Goal: Information Seeking & Learning: Learn about a topic

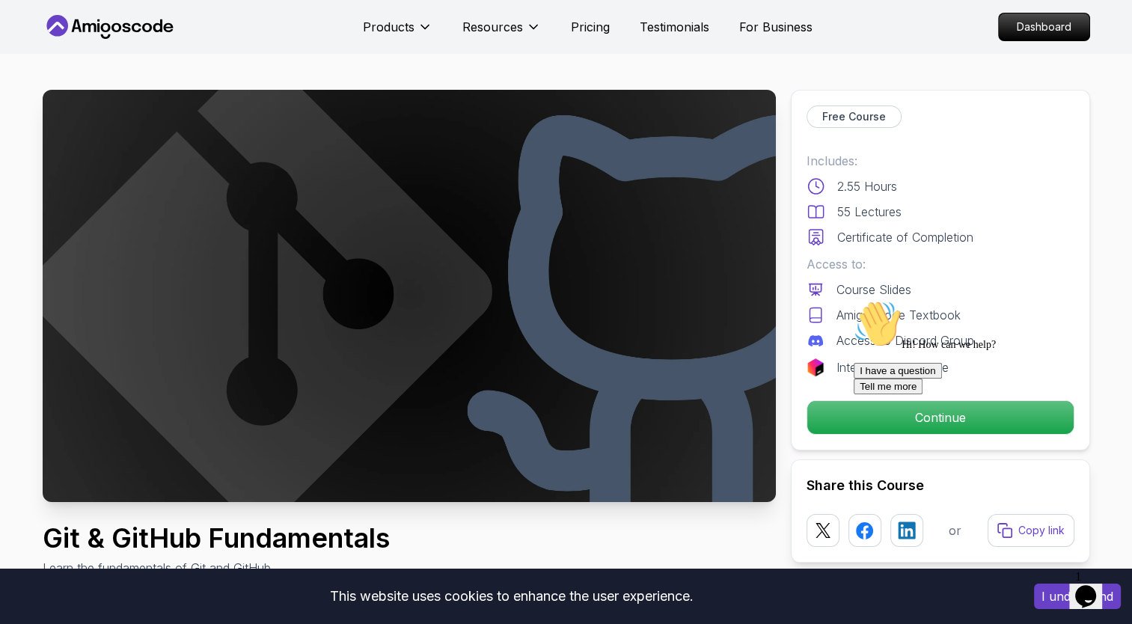
click at [118, 29] on icon at bounding box center [116, 27] width 10 height 9
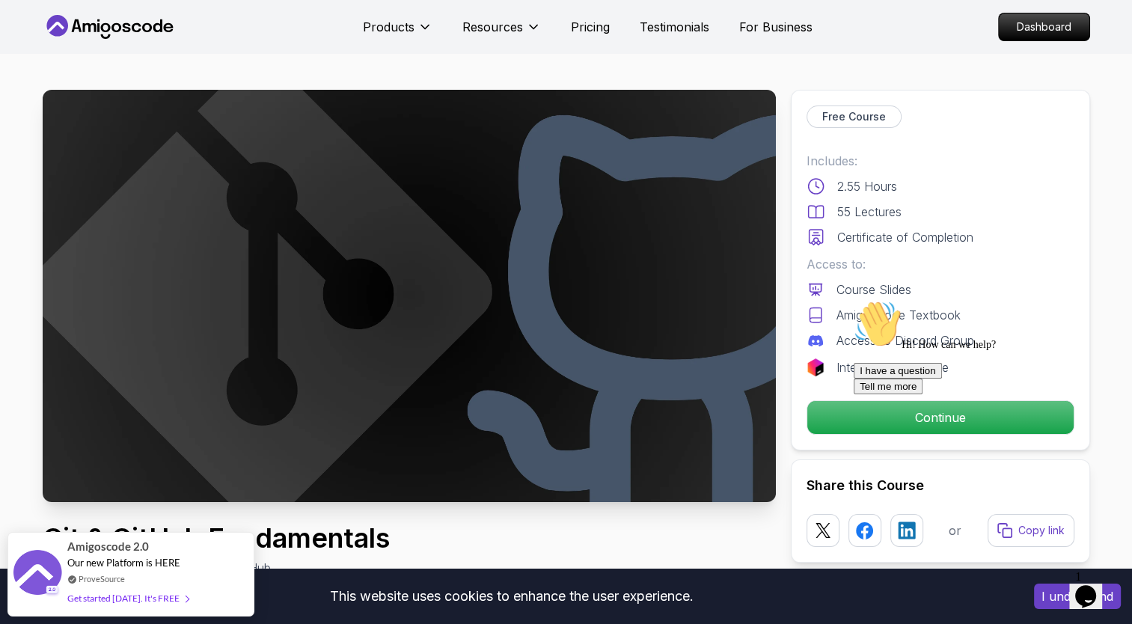
click at [863, 300] on div at bounding box center [988, 300] width 269 height 0
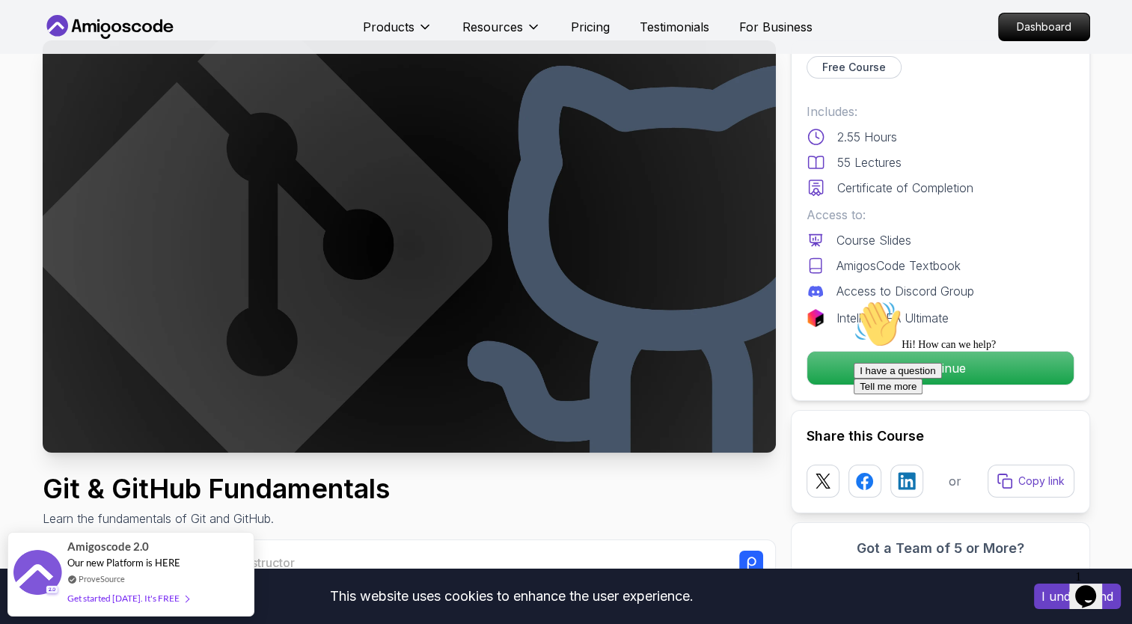
scroll to position [75, 0]
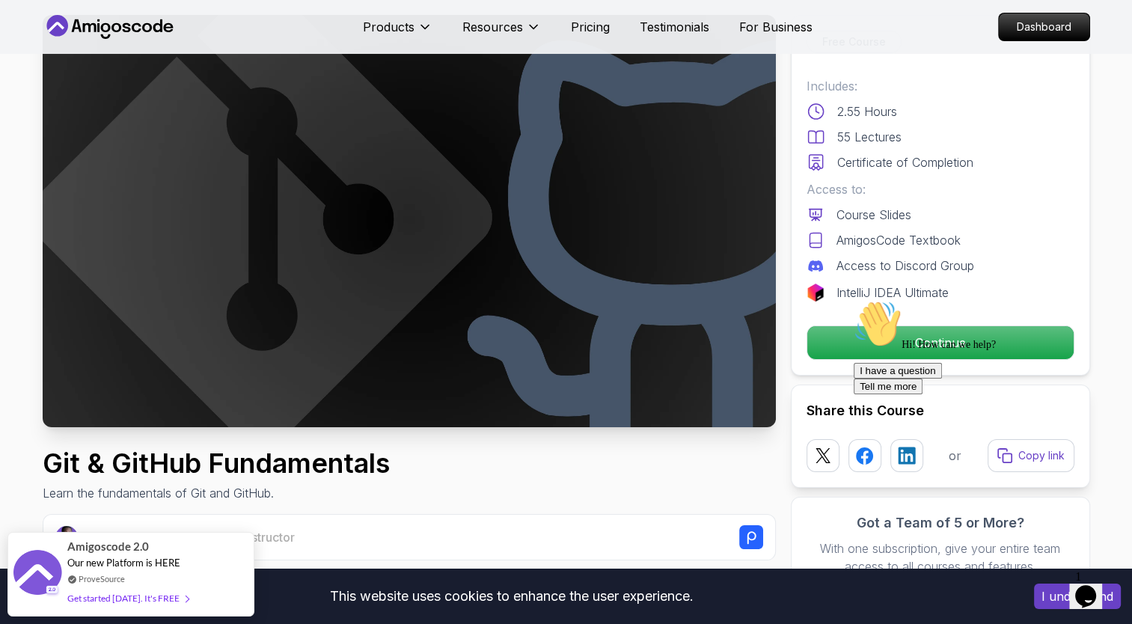
click at [929, 328] on div "Hi! How can we help? I have a question Tell me more" at bounding box center [988, 347] width 269 height 94
click at [931, 339] on div "Hi! How can we help? I have a question Tell me more" at bounding box center [988, 347] width 269 height 94
click at [914, 333] on div "Hi! How can we help? I have a question Tell me more" at bounding box center [988, 347] width 269 height 94
click at [915, 341] on div "Hi! How can we help? I have a question Tell me more" at bounding box center [988, 347] width 269 height 94
click at [916, 340] on div "Hi! How can we help? I have a question Tell me more" at bounding box center [988, 347] width 269 height 94
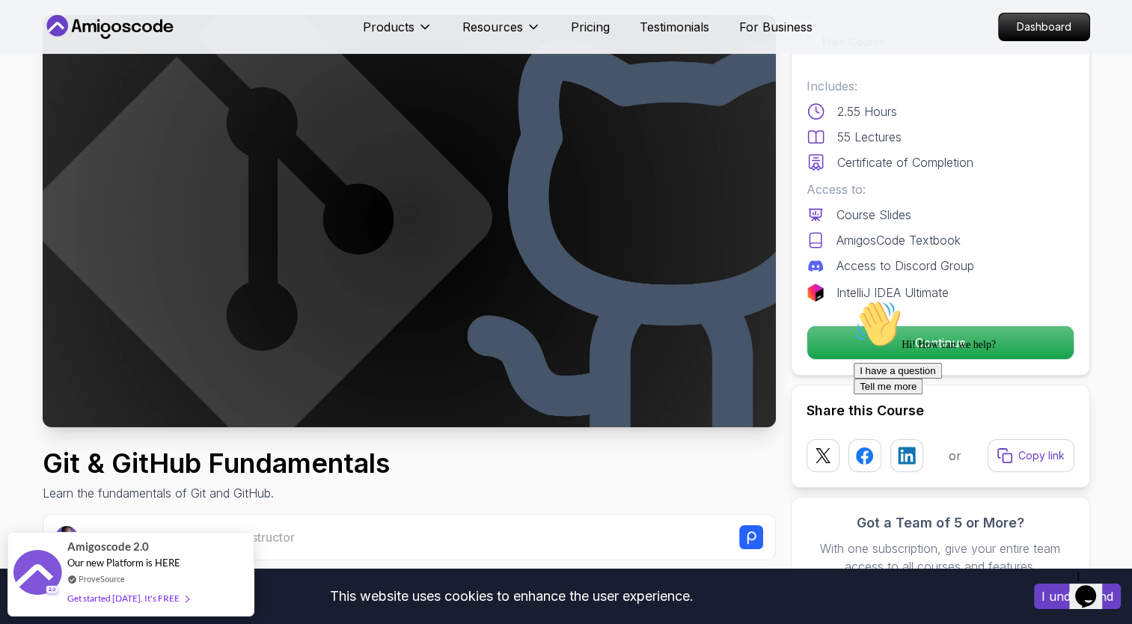
click at [854, 300] on icon "Chat attention grabber" at bounding box center [854, 300] width 0 height 0
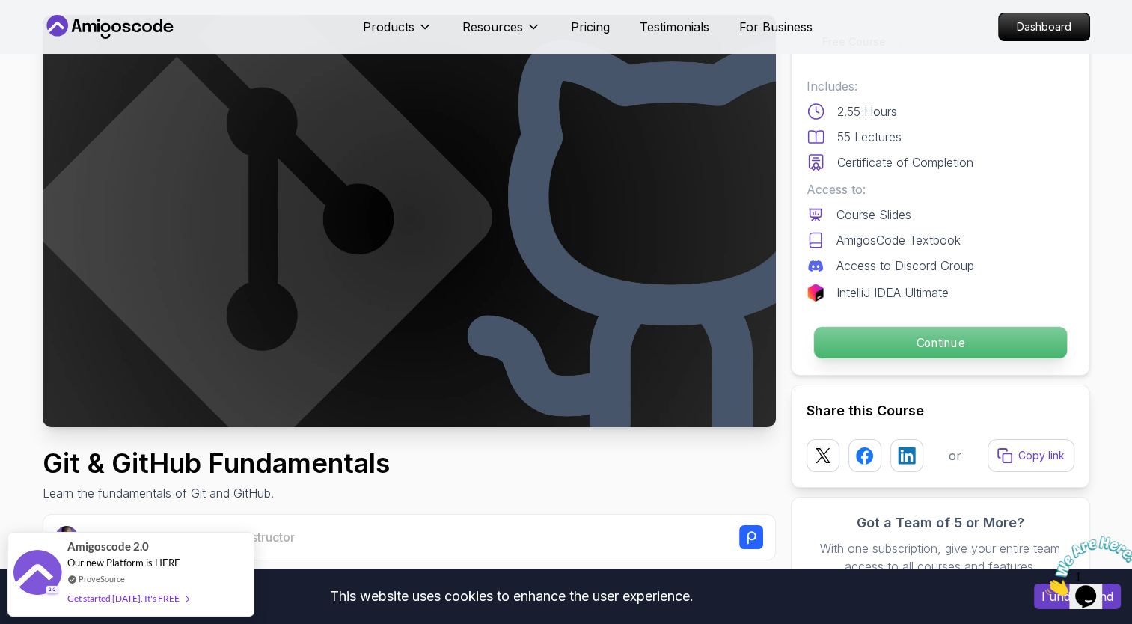
click at [955, 342] on p "Continue" at bounding box center [939, 342] width 253 height 31
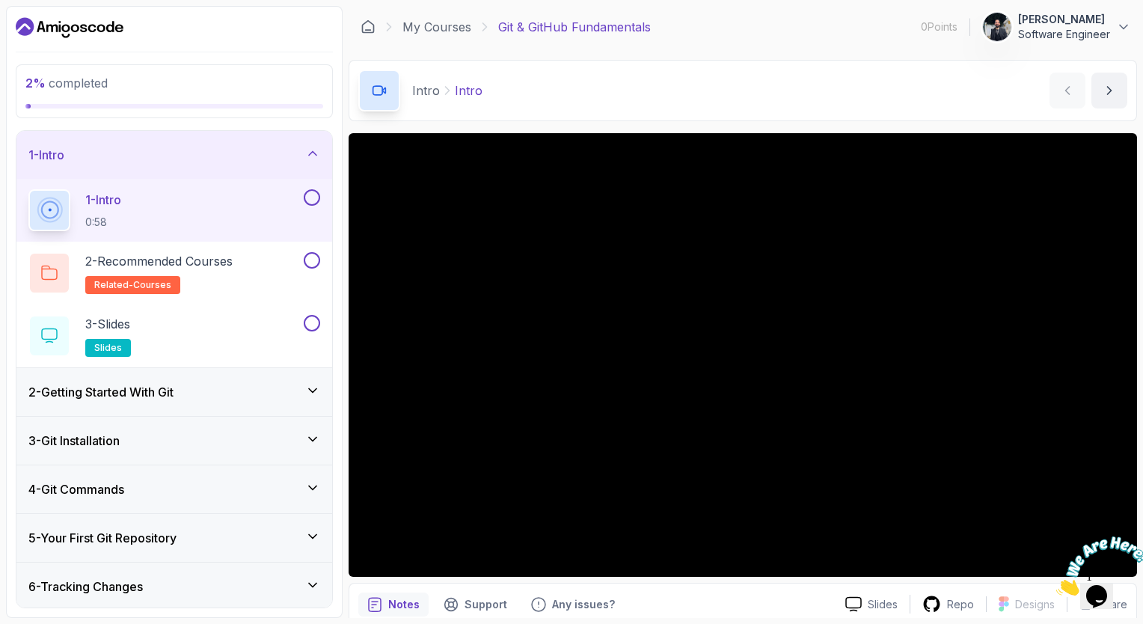
click at [781, 34] on div "My Courses Git & GitHub Fundamentals 0 Points 1 [PERSON_NAME] Software Engineer" at bounding box center [743, 27] width 789 height 42
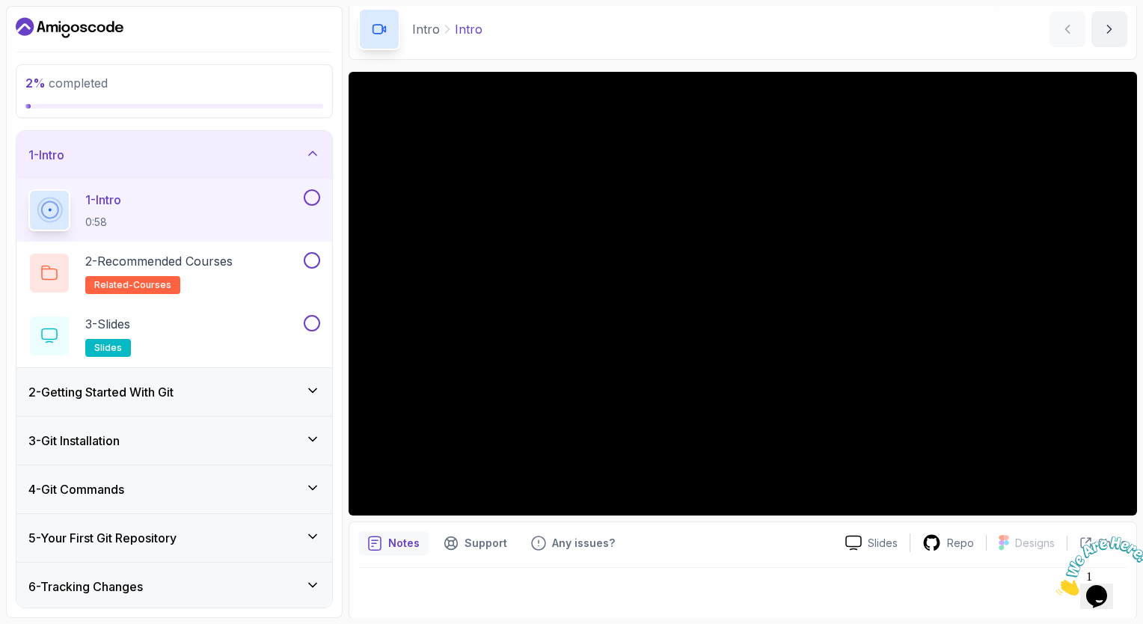
click at [1056, 585] on icon "Close" at bounding box center [1056, 591] width 0 height 13
click at [857, 41] on div "Intro Intro Intro by [PERSON_NAME]" at bounding box center [743, 29] width 789 height 61
click at [646, 21] on div "Intro Intro Intro by [PERSON_NAME]" at bounding box center [743, 29] width 789 height 61
click at [745, 44] on div "Intro Intro Intro by [PERSON_NAME]" at bounding box center [743, 29] width 789 height 61
click at [692, 14] on div "Intro Intro Intro by [PERSON_NAME]" at bounding box center [743, 29] width 789 height 61
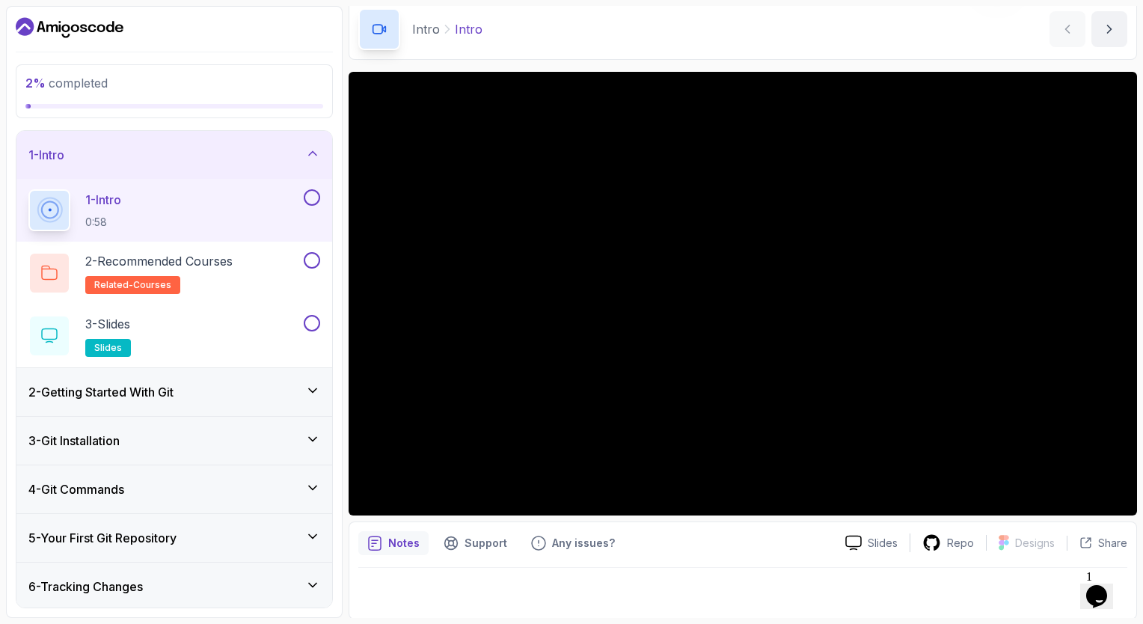
click at [810, 41] on div "Intro Intro Intro by [PERSON_NAME]" at bounding box center [743, 29] width 789 height 61
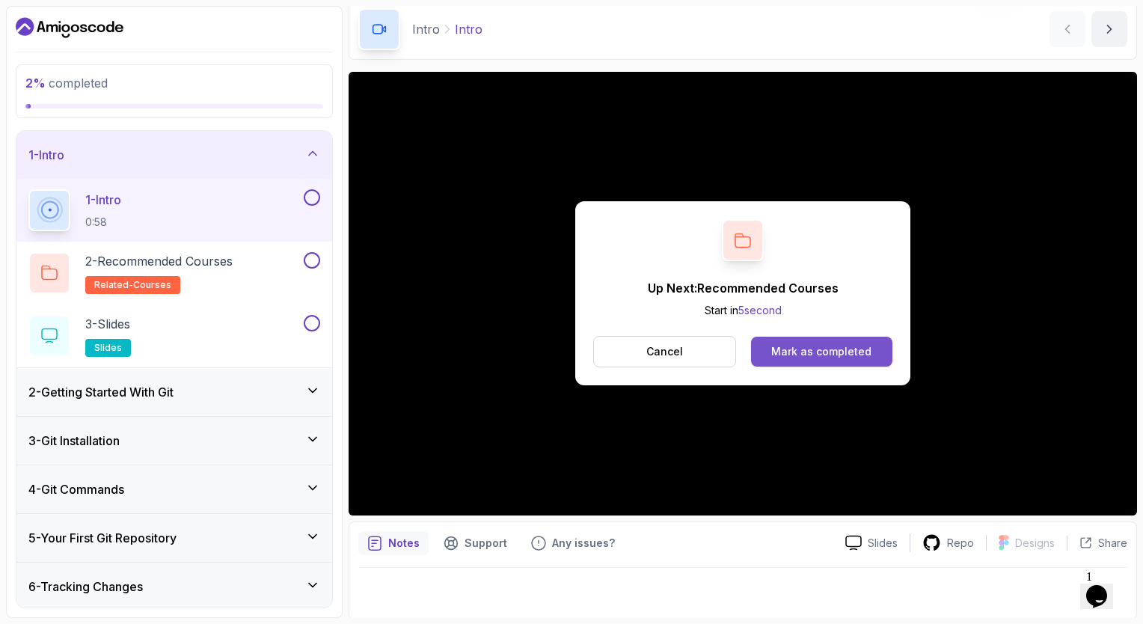
click at [827, 338] on button "Mark as completed" at bounding box center [821, 352] width 141 height 30
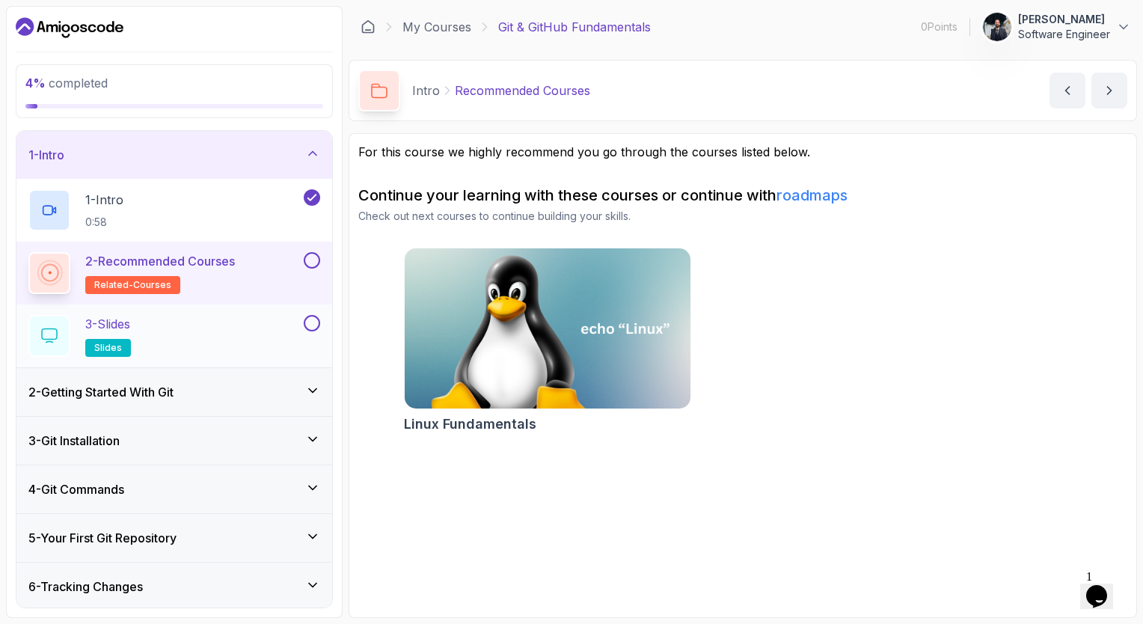
click at [221, 319] on div "3 - Slides slides" at bounding box center [164, 336] width 272 height 42
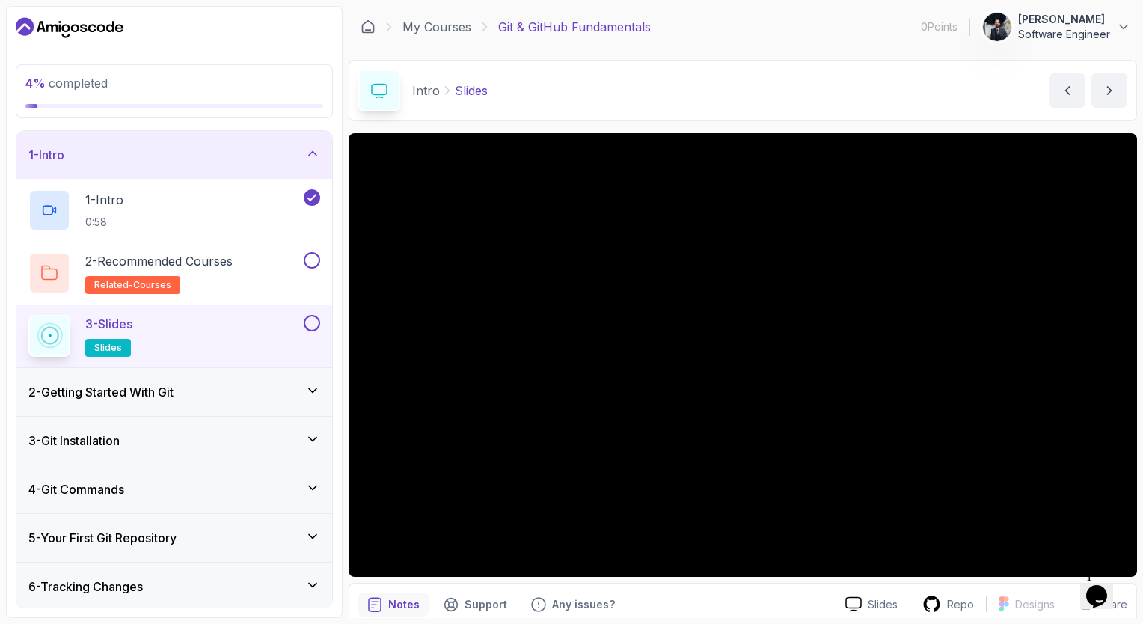
scroll to position [61, 0]
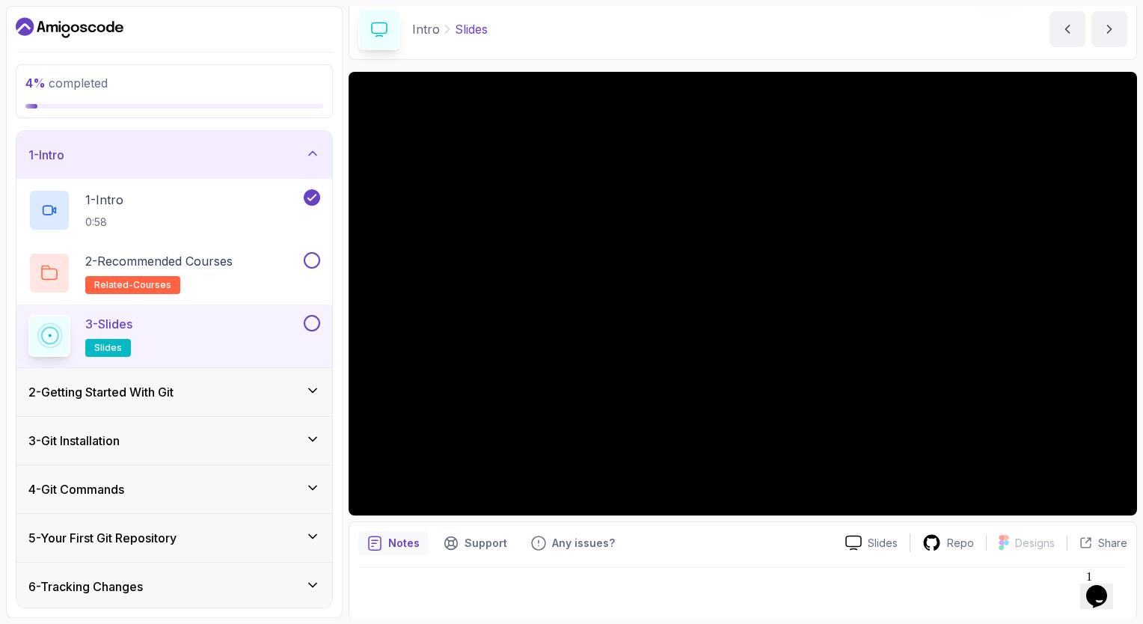
click at [198, 394] on div "2 - Getting Started With Git" at bounding box center [174, 392] width 292 height 18
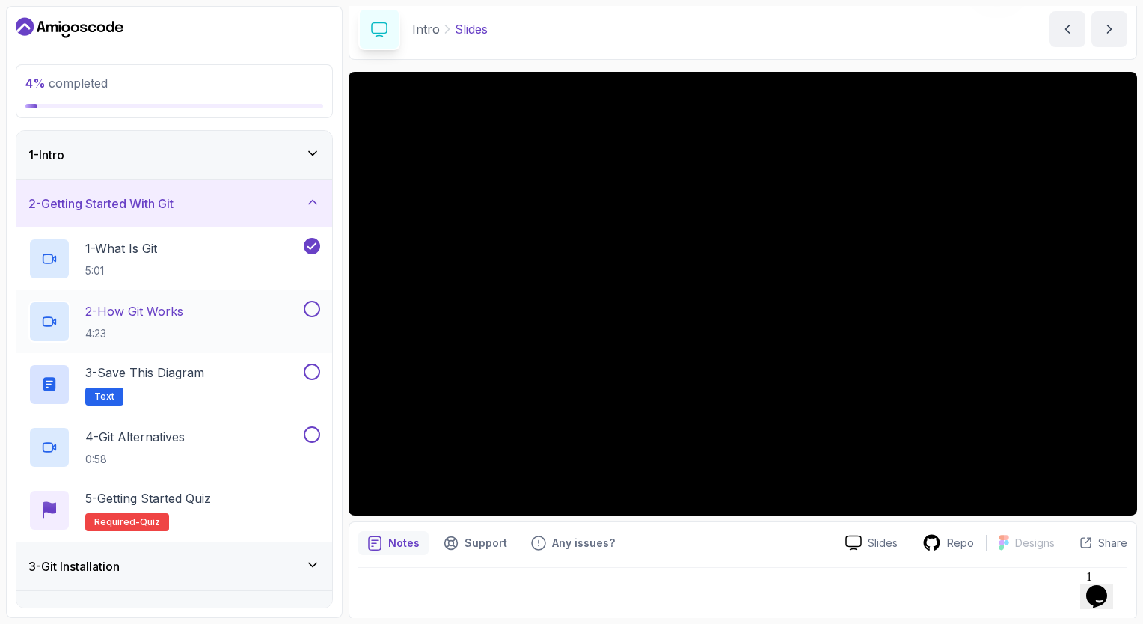
click at [284, 308] on div "2 - How Git Works 4:23" at bounding box center [164, 322] width 272 height 42
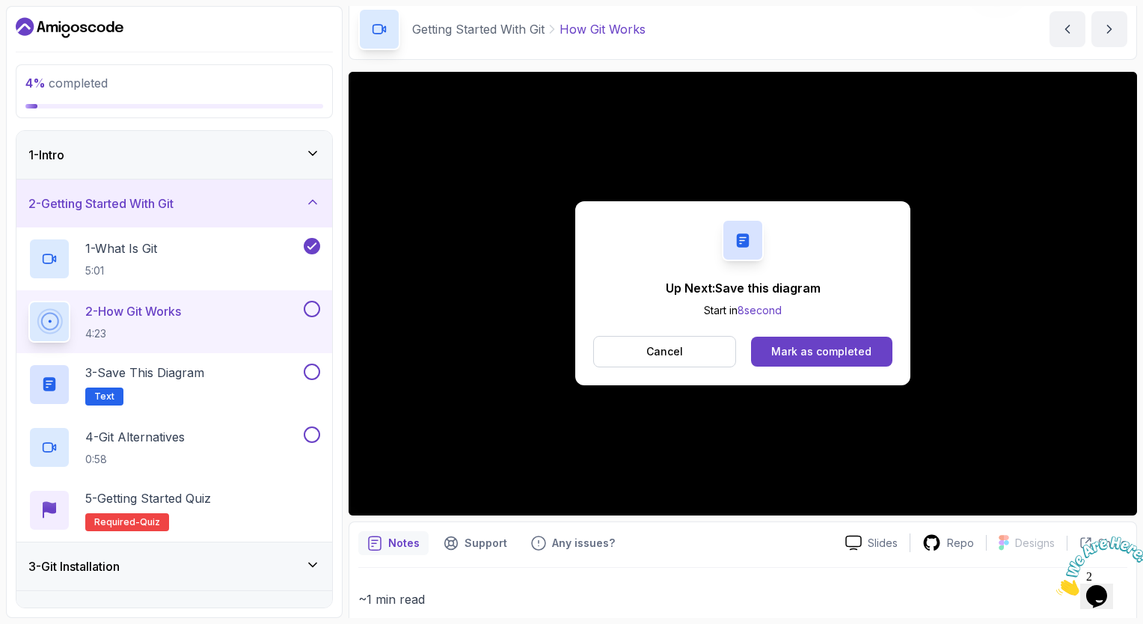
click at [778, 357] on div "Mark as completed" at bounding box center [821, 351] width 100 height 15
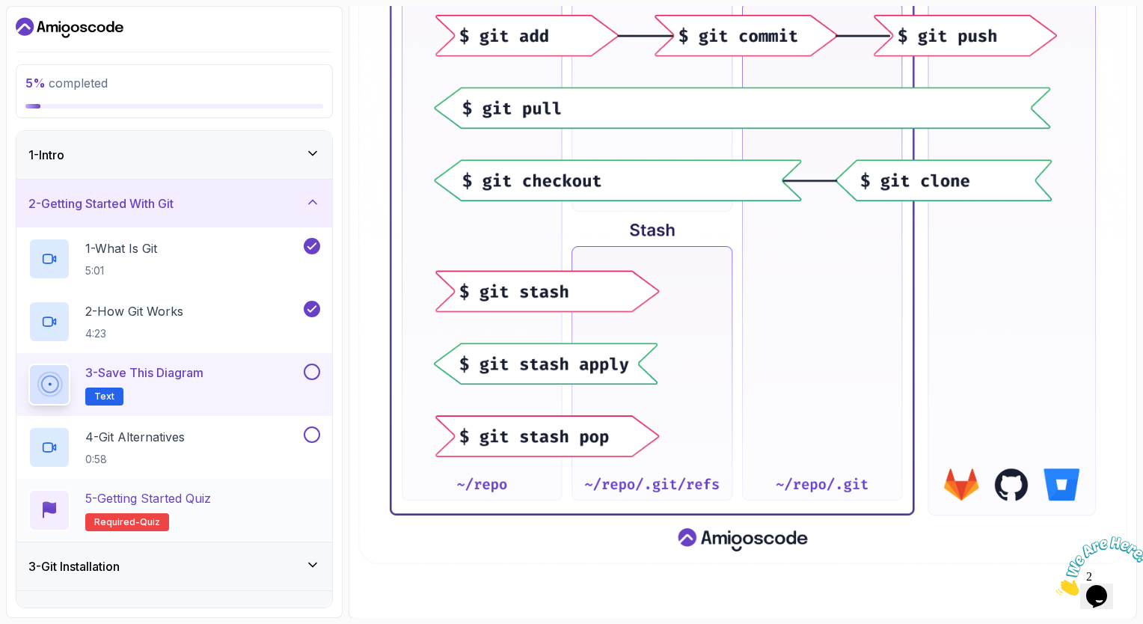
scroll to position [150, 0]
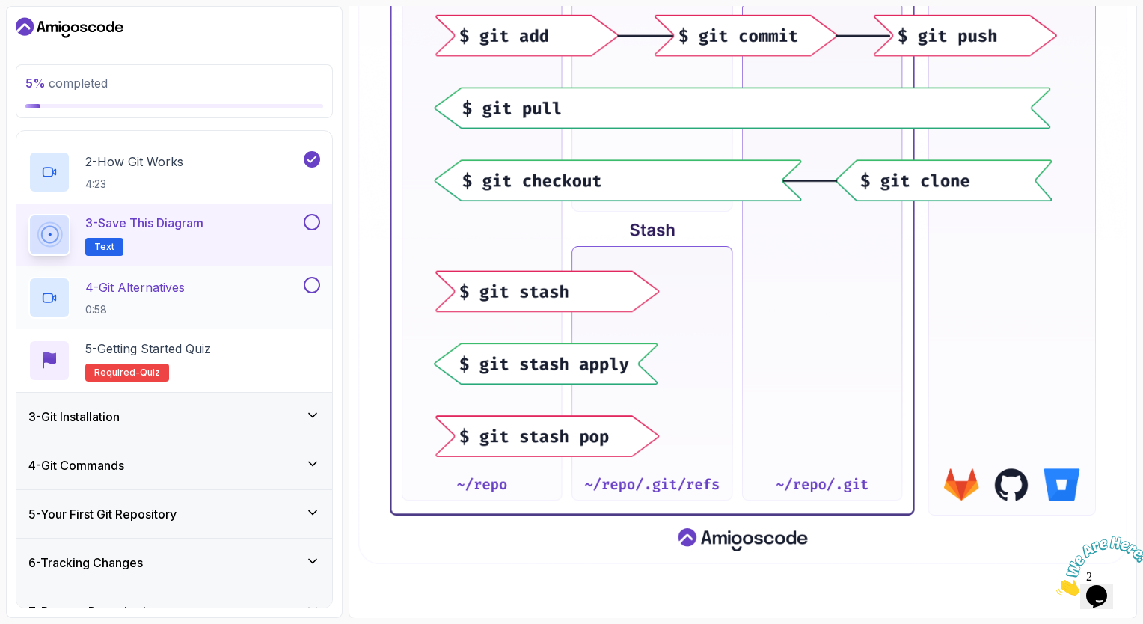
click at [169, 302] on p "0:58" at bounding box center [135, 309] width 100 height 15
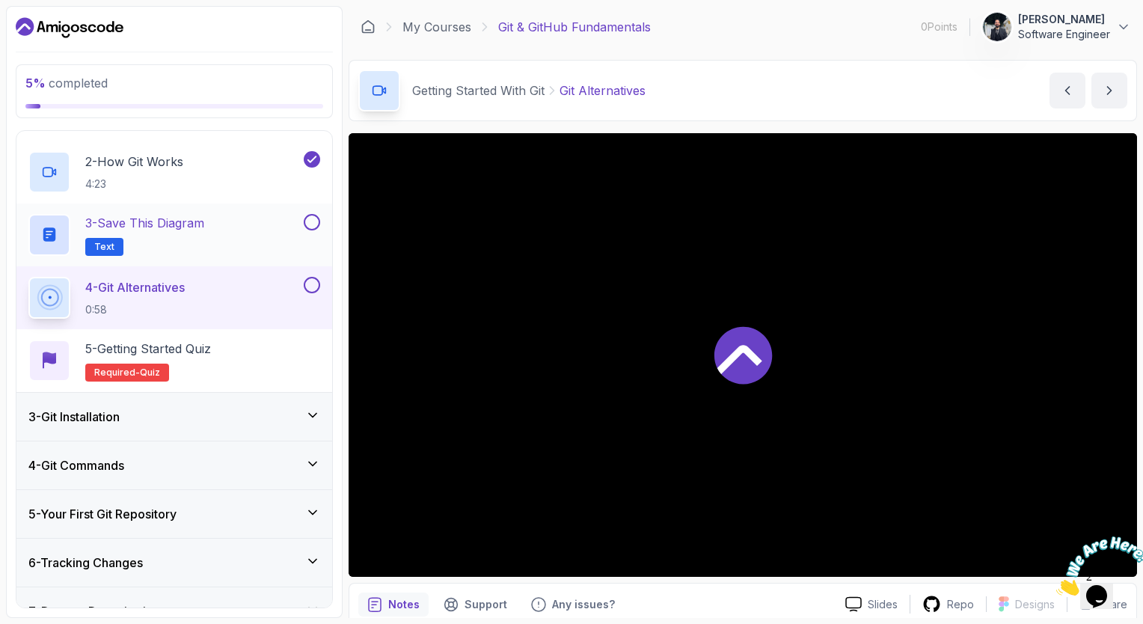
click at [313, 223] on button at bounding box center [312, 222] width 16 height 16
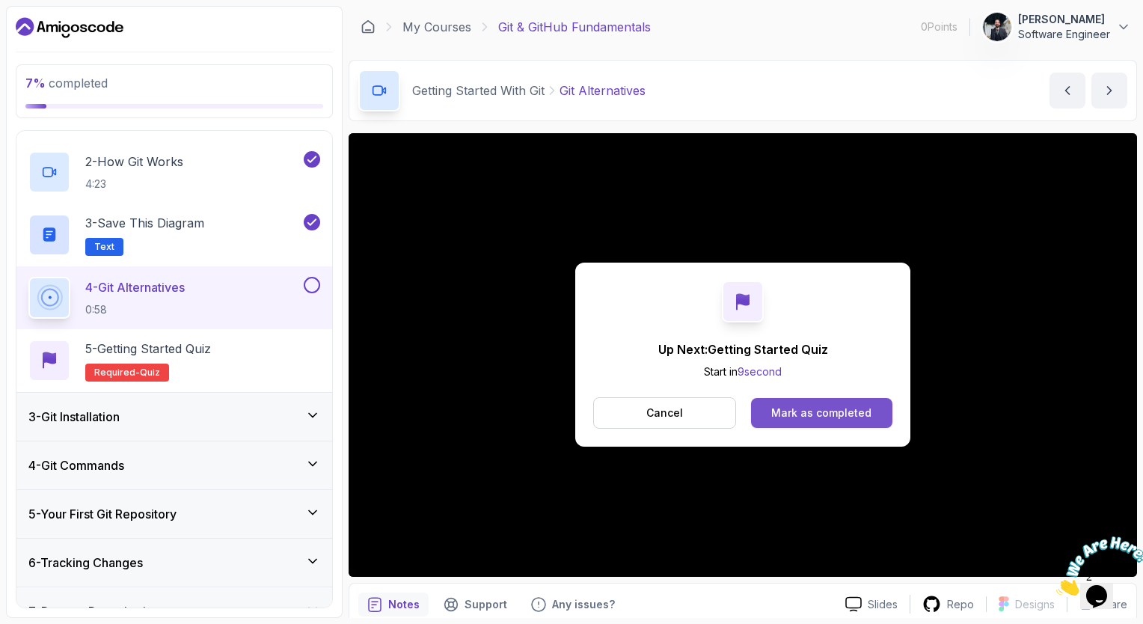
click at [805, 425] on button "Mark as completed" at bounding box center [821, 413] width 141 height 30
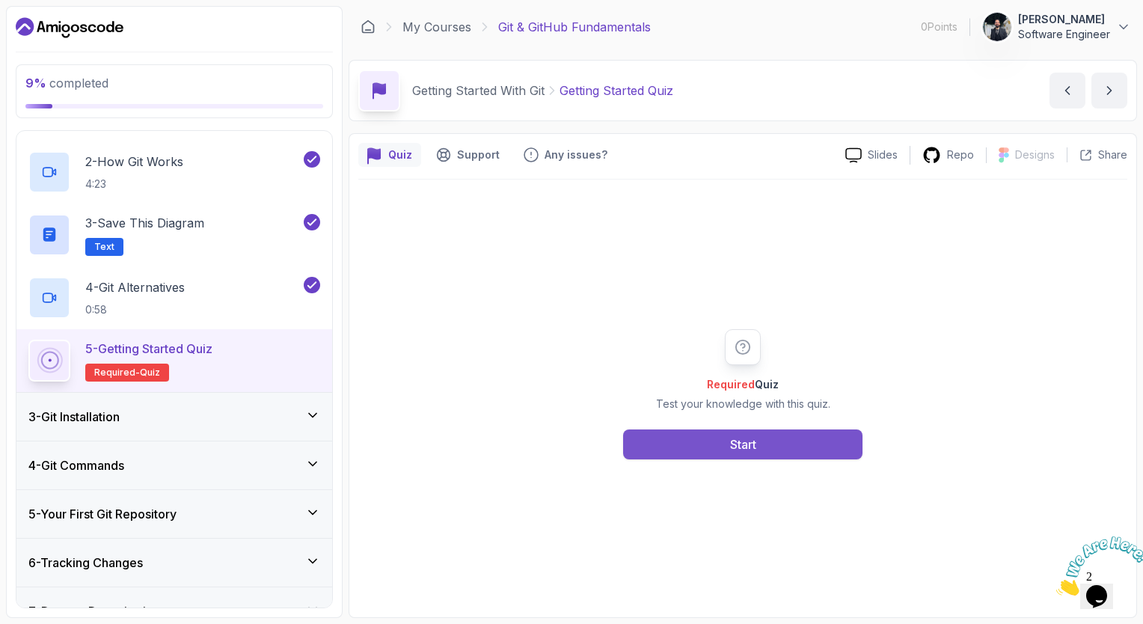
click at [787, 447] on button "Start" at bounding box center [742, 444] width 239 height 30
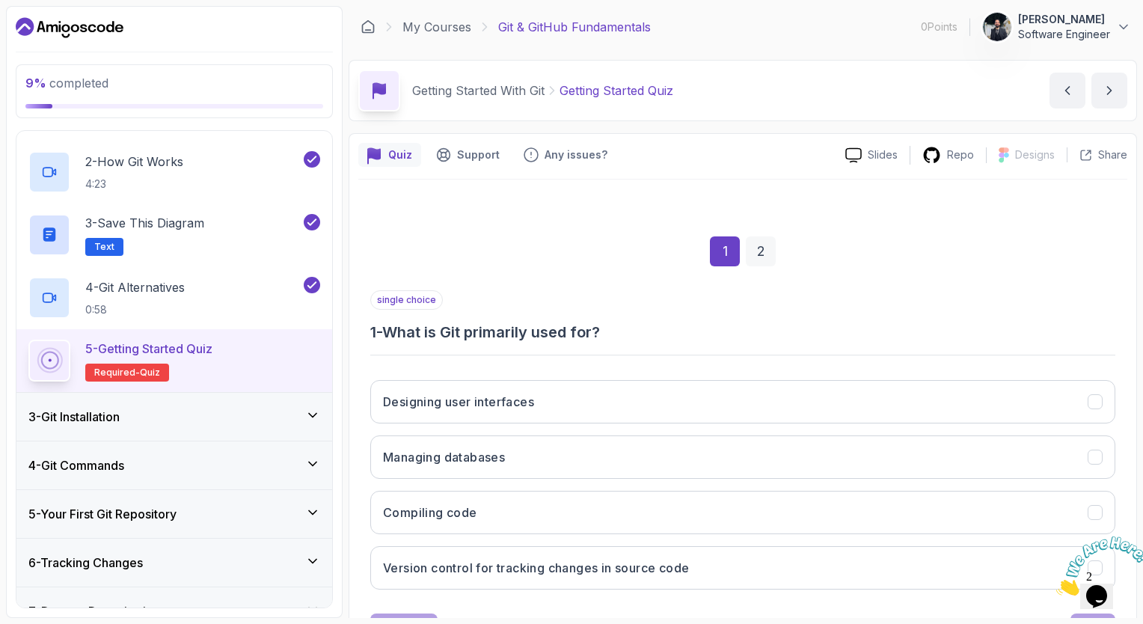
scroll to position [66, 0]
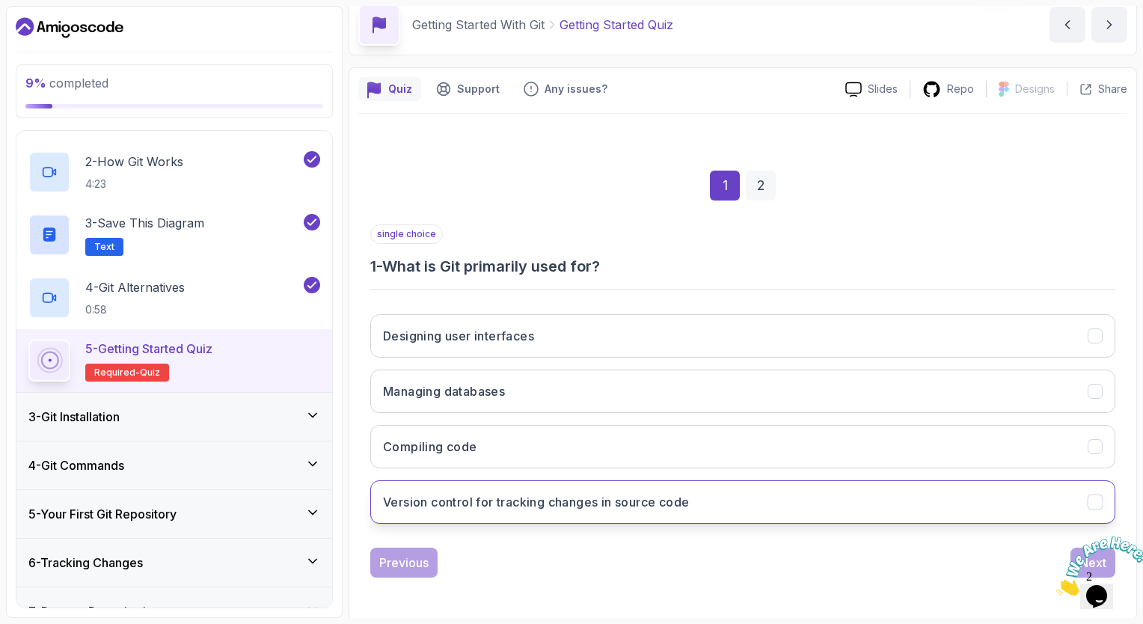
click at [497, 507] on button "Version control for tracking changes in source code" at bounding box center [742, 501] width 745 height 43
click at [1056, 585] on icon "Close" at bounding box center [1056, 591] width 0 height 13
click at [1080, 564] on body "9 % completed 1 - Intro 2 - Getting Started With Git 1 - What Is Git 5:01 2 - H…" at bounding box center [571, 312] width 1143 height 624
click at [1077, 560] on button "Next" at bounding box center [1093, 563] width 45 height 30
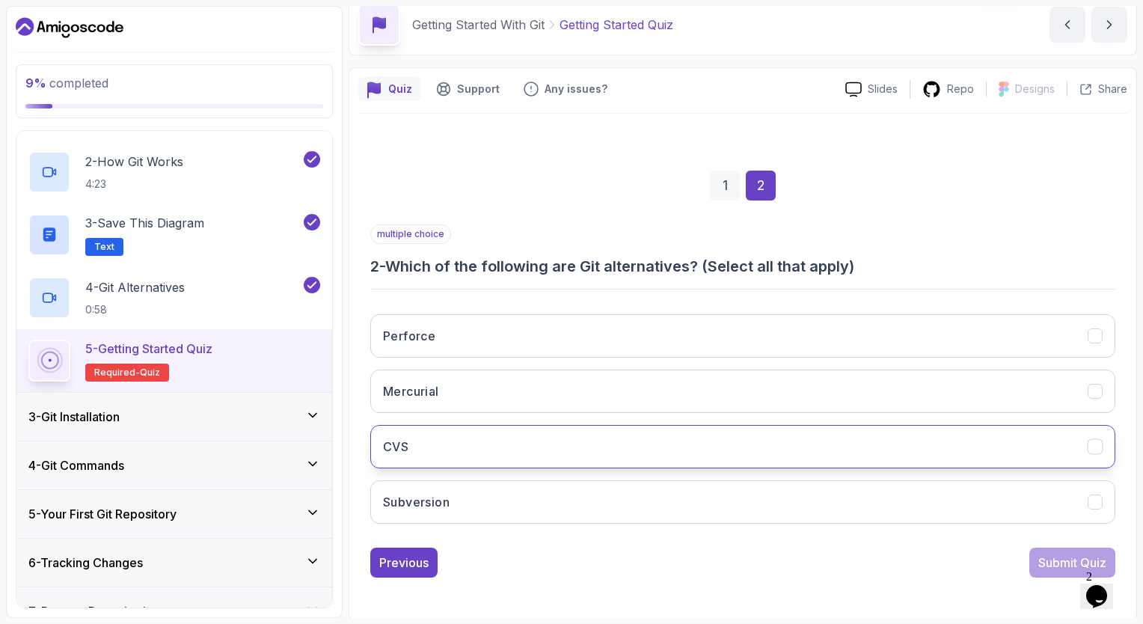
click at [443, 451] on button "CVS" at bounding box center [742, 446] width 745 height 43
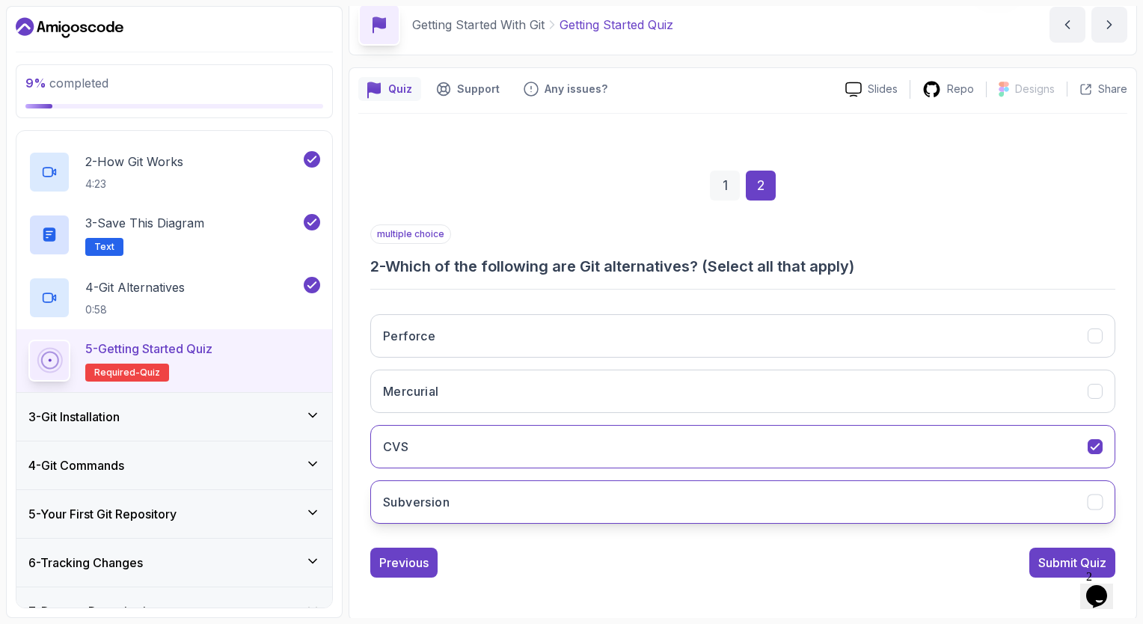
click at [465, 503] on button "Subversion" at bounding box center [742, 501] width 745 height 43
click at [1053, 561] on div "Submit Quiz" at bounding box center [1072, 563] width 68 height 18
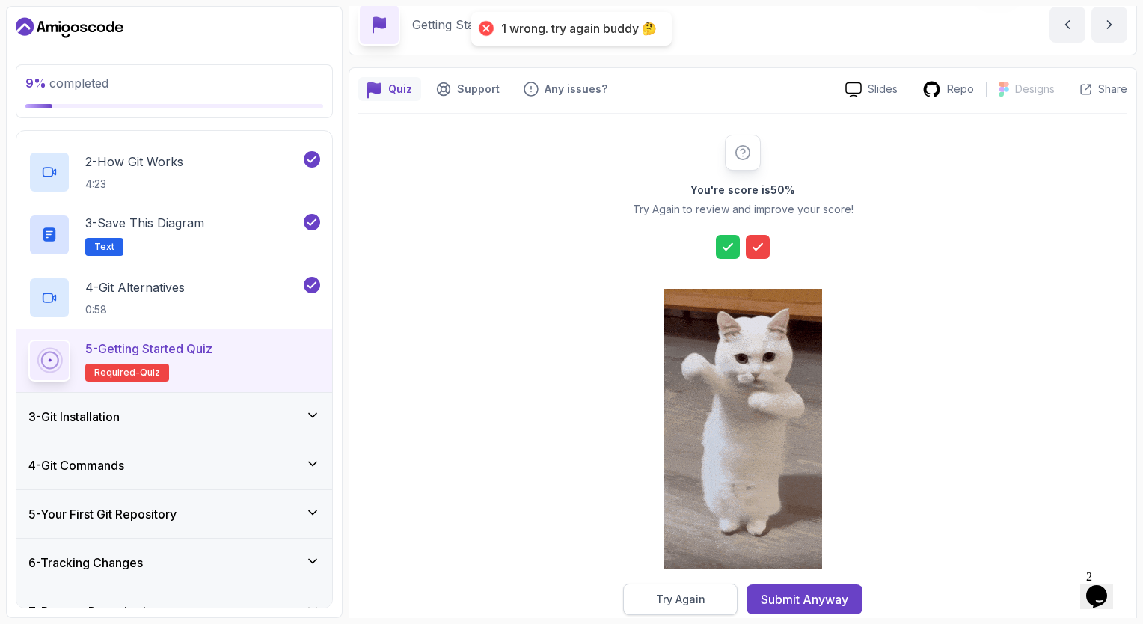
click at [673, 601] on div "Try Again" at bounding box center [680, 599] width 49 height 15
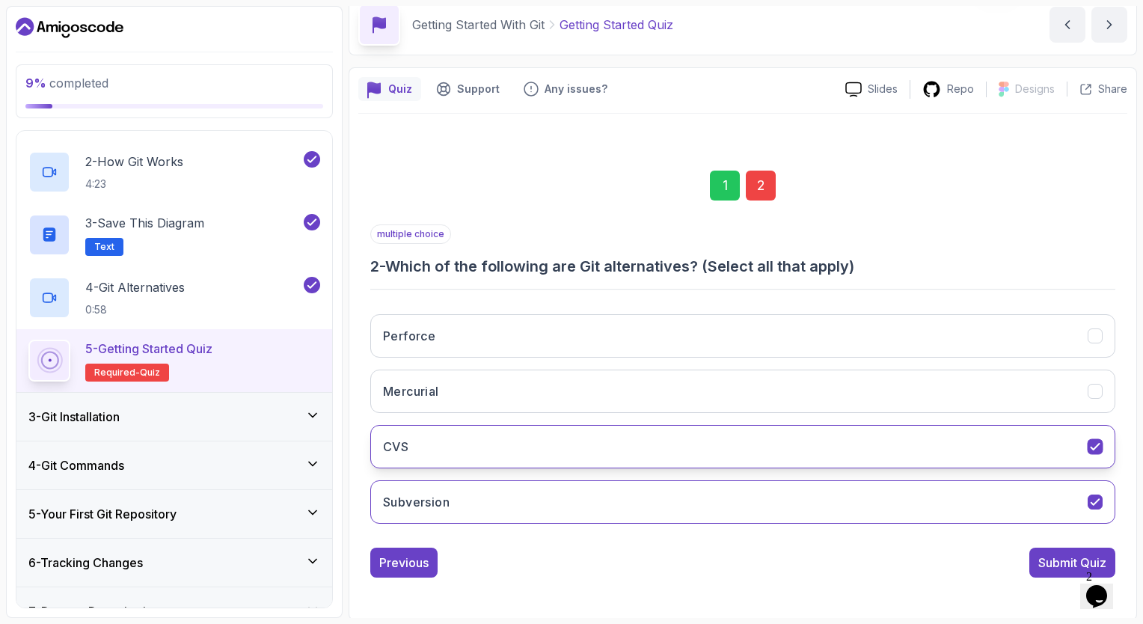
click at [628, 447] on button "CVS" at bounding box center [742, 446] width 745 height 43
click at [620, 477] on div "Perforce Mercurial CVS Subversion" at bounding box center [742, 418] width 745 height 233
click at [621, 487] on button "Subversion" at bounding box center [742, 501] width 745 height 43
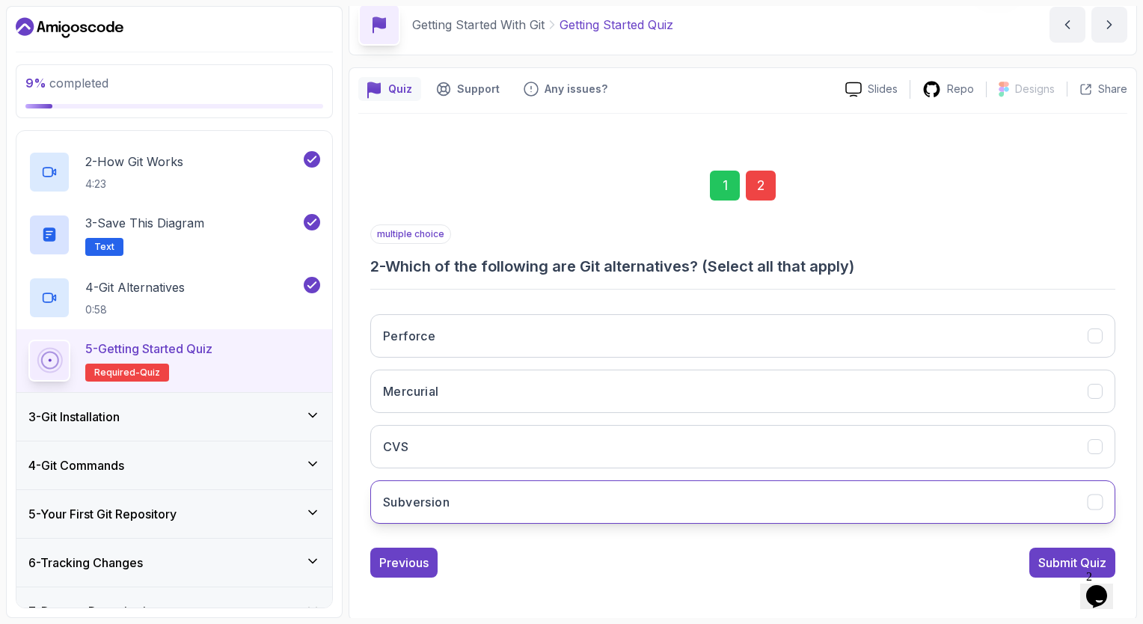
click at [642, 490] on button "Subversion" at bounding box center [742, 501] width 745 height 43
click at [1057, 561] on div "Submit Quiz" at bounding box center [1072, 563] width 68 height 18
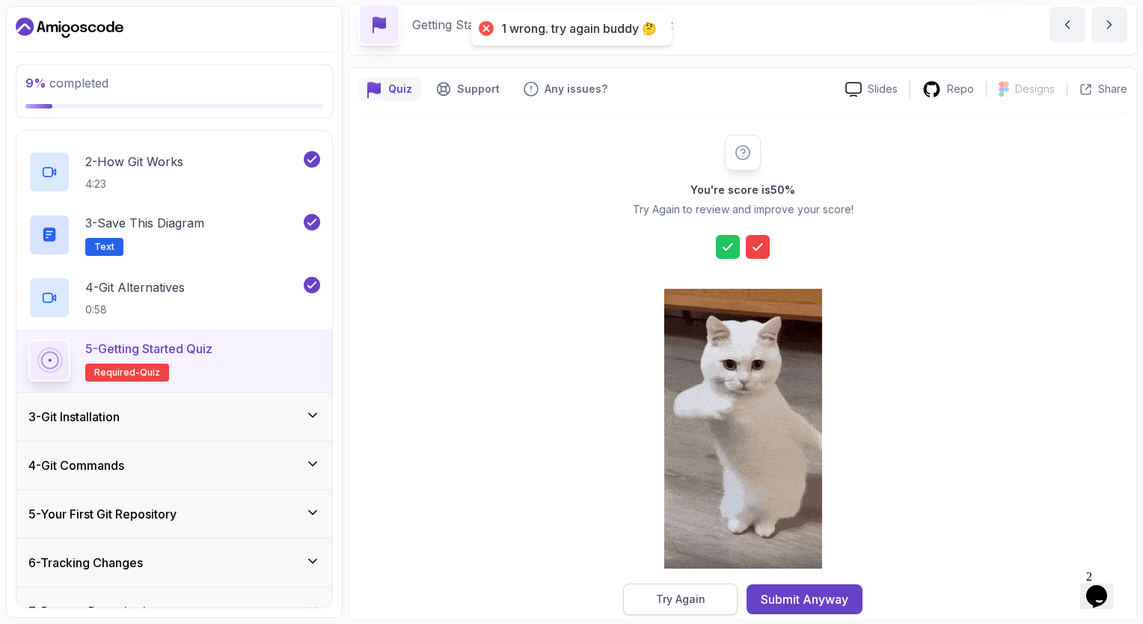
click at [700, 599] on div "Try Again" at bounding box center [680, 599] width 49 height 15
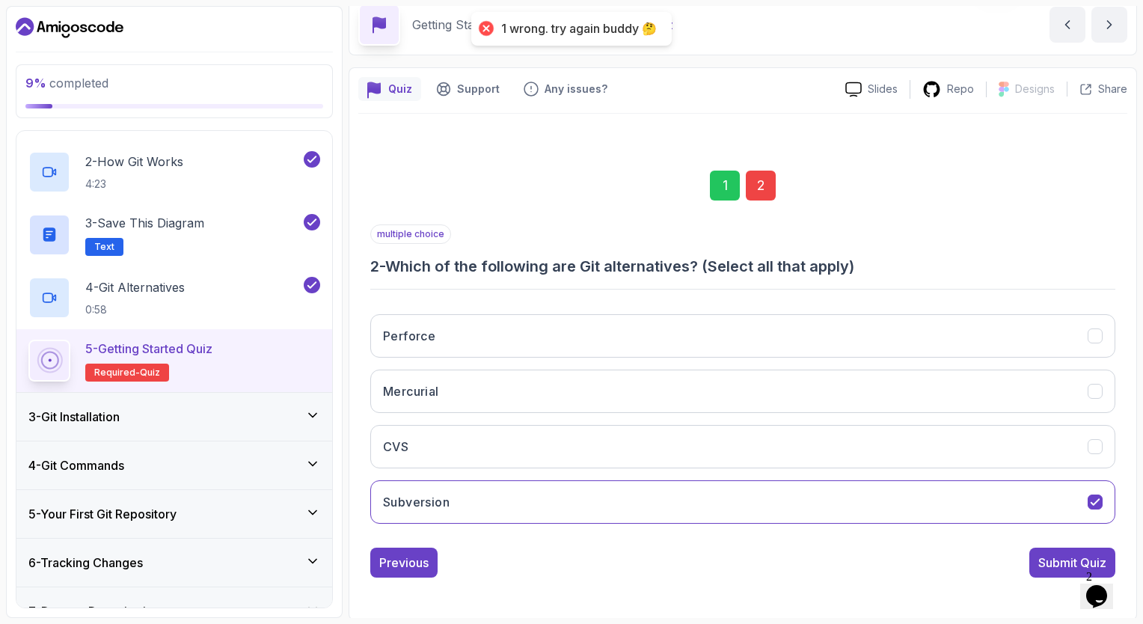
click at [758, 468] on div "Perforce Mercurial CVS Subversion" at bounding box center [742, 418] width 745 height 233
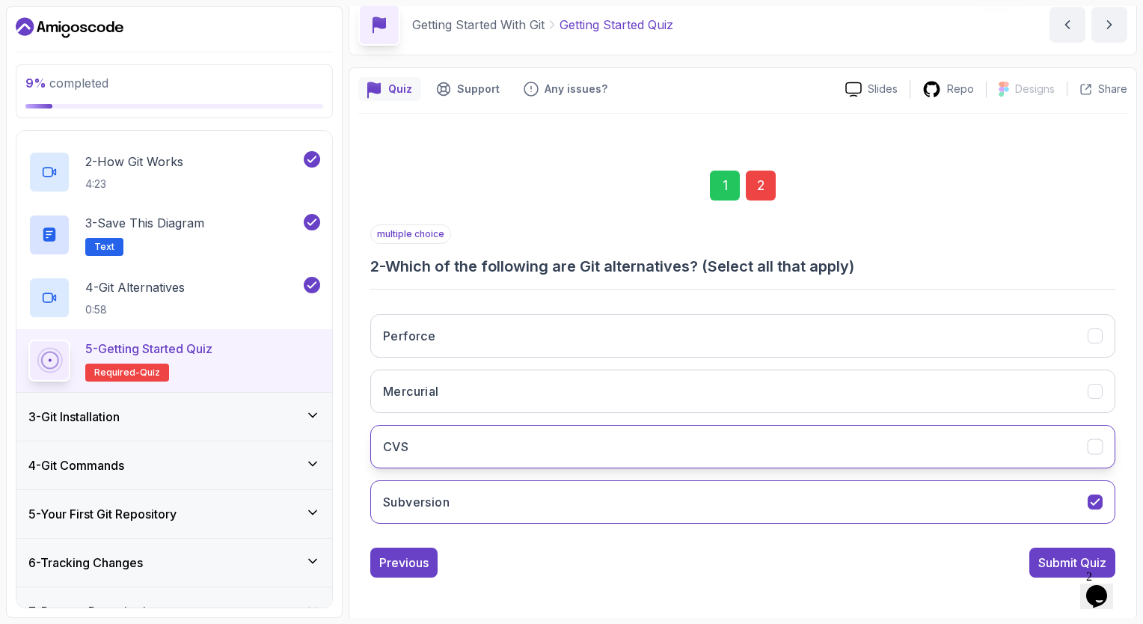
click at [836, 453] on button "CVS" at bounding box center [742, 446] width 745 height 43
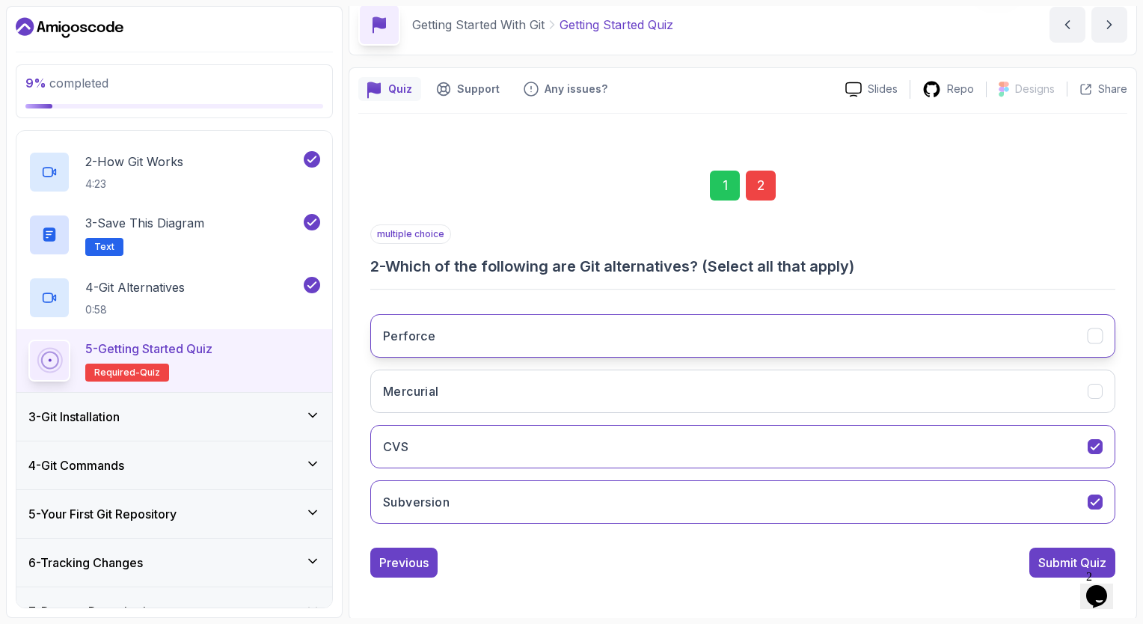
click at [914, 346] on button "Perforce" at bounding box center [742, 335] width 745 height 43
click at [1041, 560] on div "Submit Quiz" at bounding box center [1072, 563] width 68 height 18
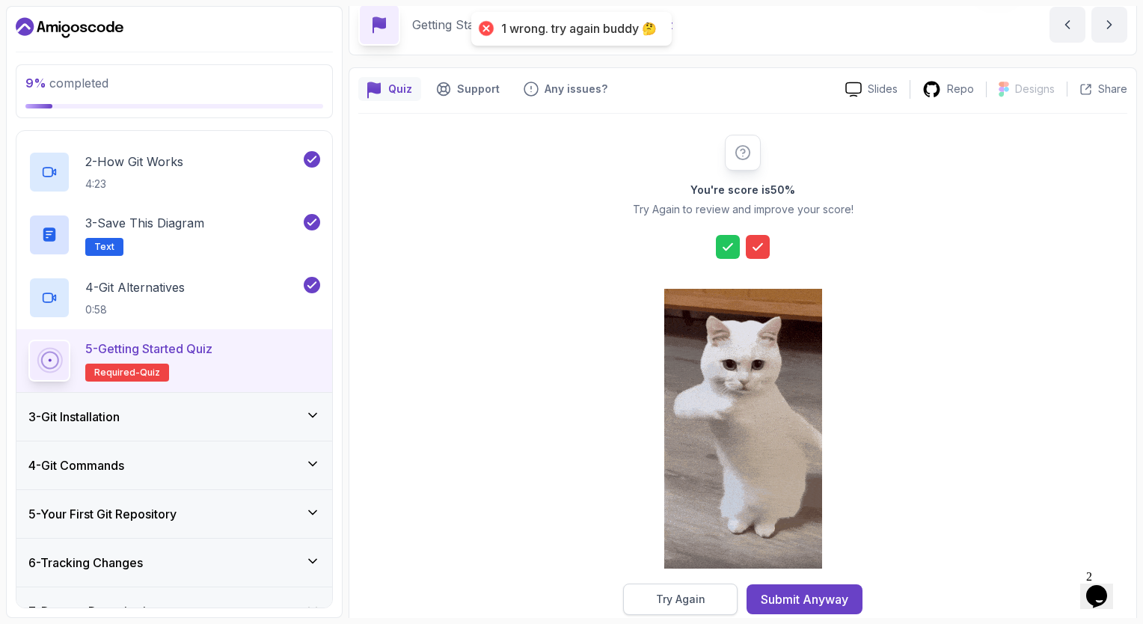
click at [705, 593] on button "Try Again" at bounding box center [680, 599] width 114 height 31
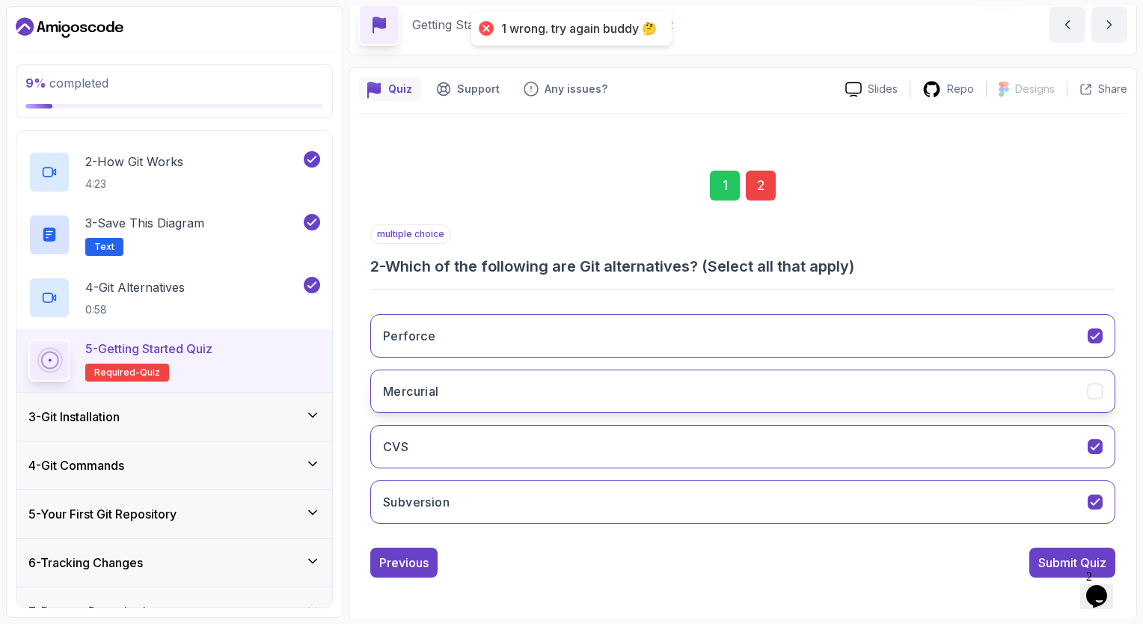
click at [649, 400] on button "Mercurial" at bounding box center [742, 391] width 745 height 43
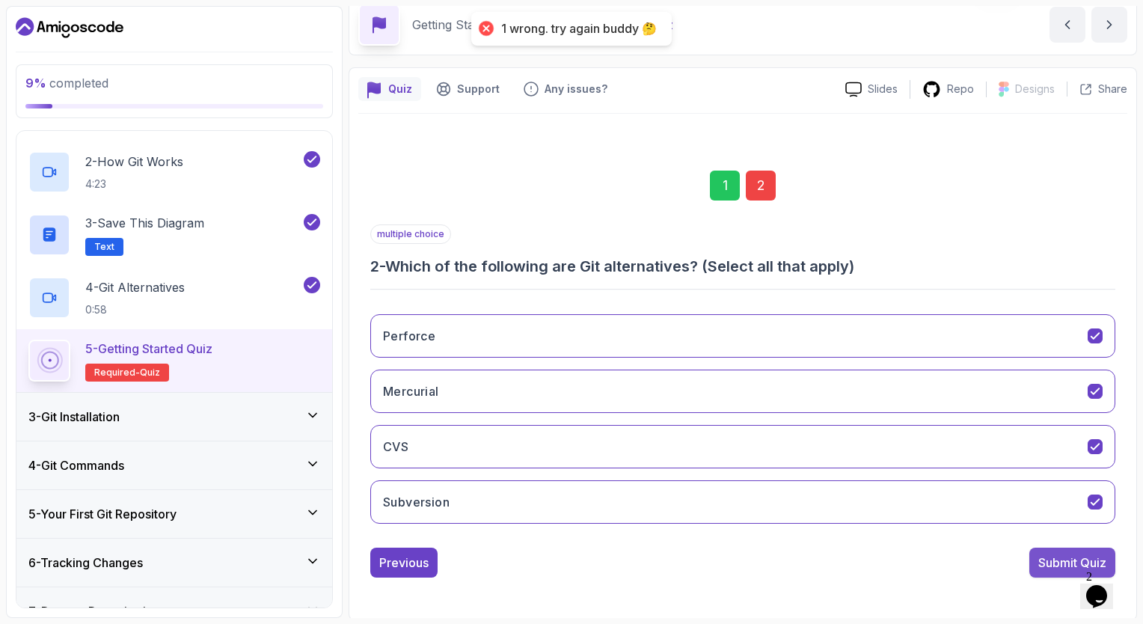
click at [1065, 558] on div "Submit Quiz" at bounding box center [1072, 563] width 68 height 18
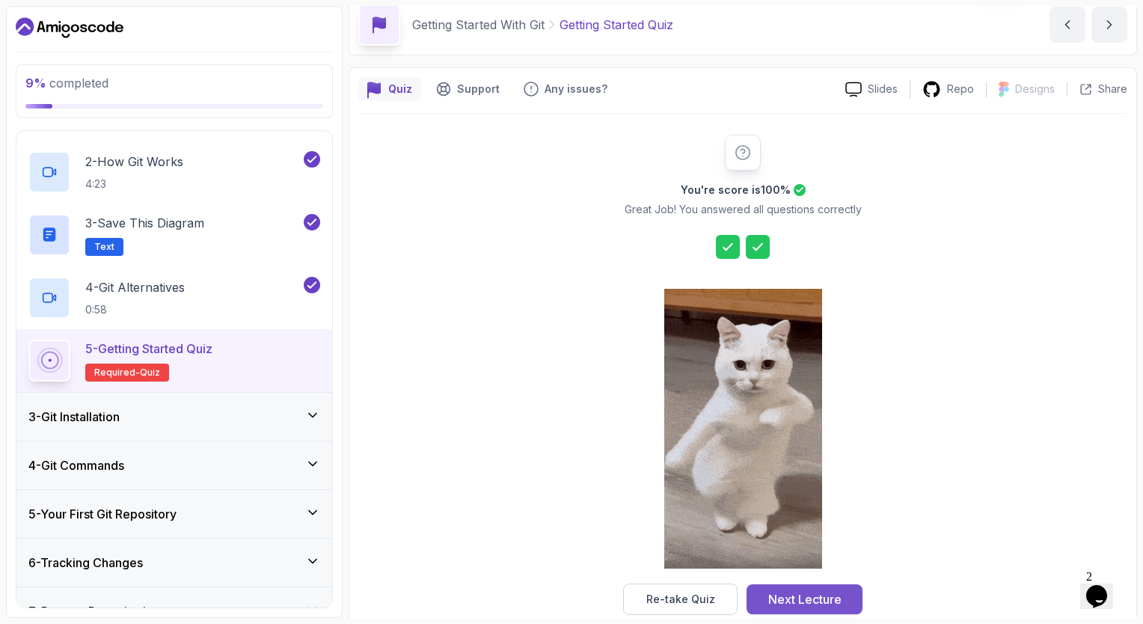
click at [786, 600] on div "Next Lecture" at bounding box center [804, 599] width 73 height 18
